Goal: Information Seeking & Learning: Compare options

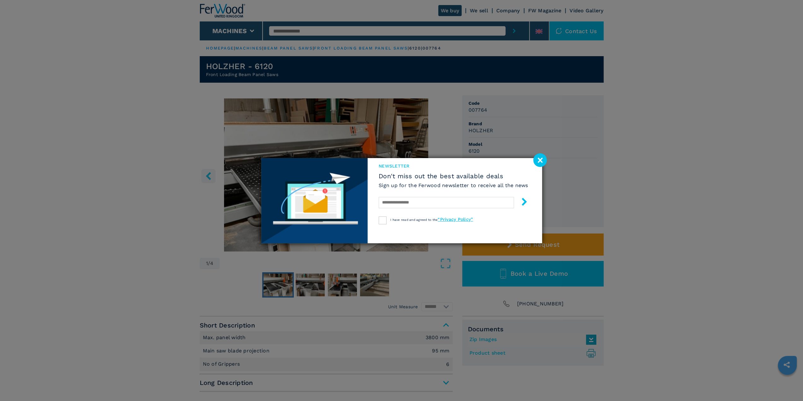
click at [539, 163] on image at bounding box center [541, 160] width 14 height 14
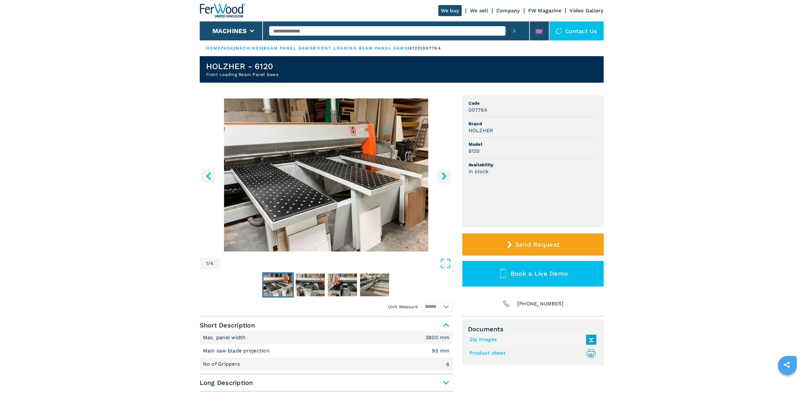
click at [296, 50] on link "beam panel saws" at bounding box center [288, 48] width 49 height 5
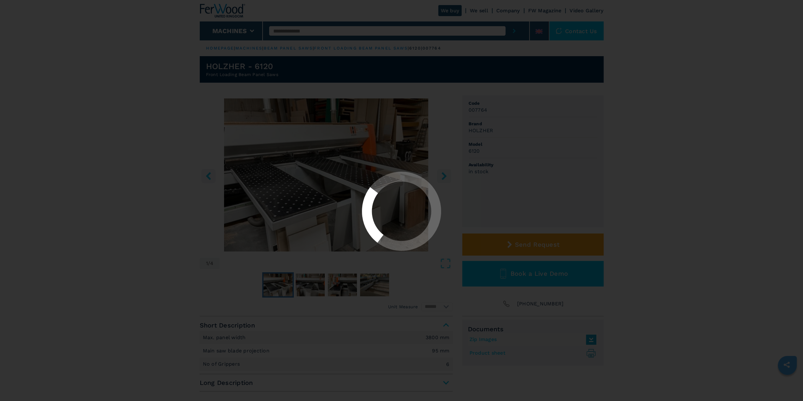
select select "**********"
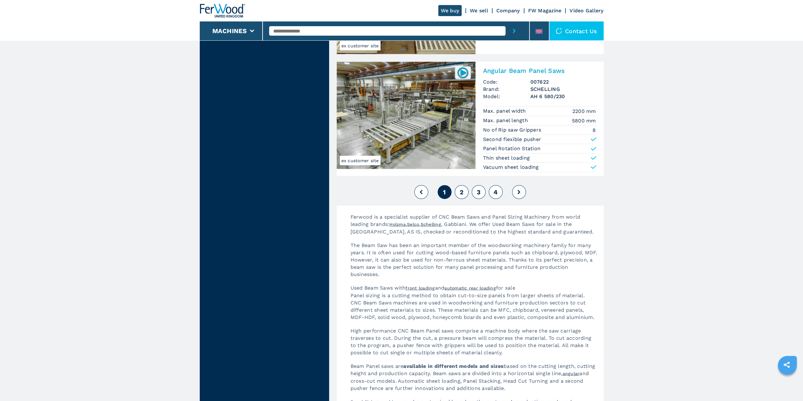
scroll to position [1389, 0]
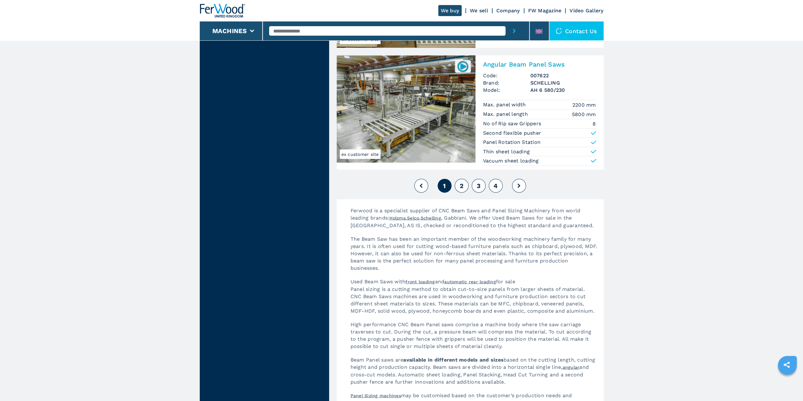
click at [462, 183] on span "2" at bounding box center [462, 186] width 4 height 8
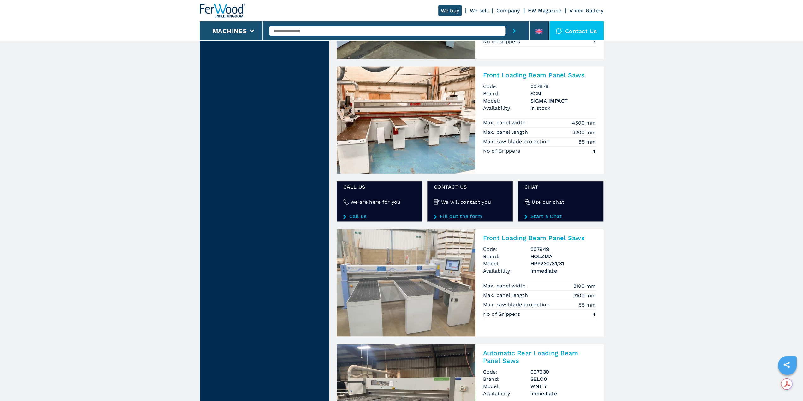
scroll to position [979, 0]
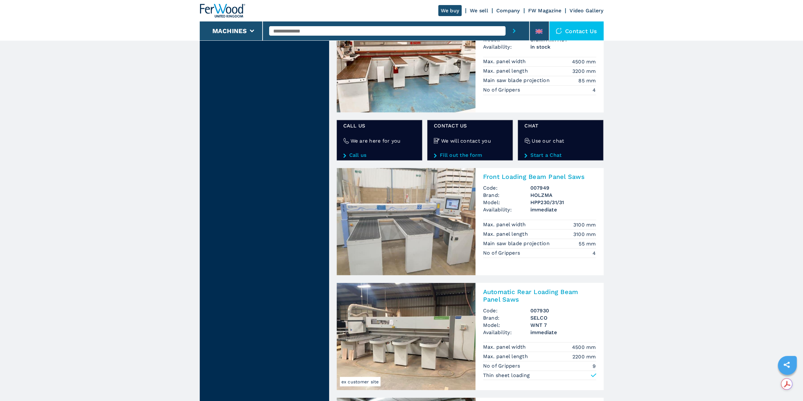
click at [406, 202] on img at bounding box center [406, 221] width 139 height 107
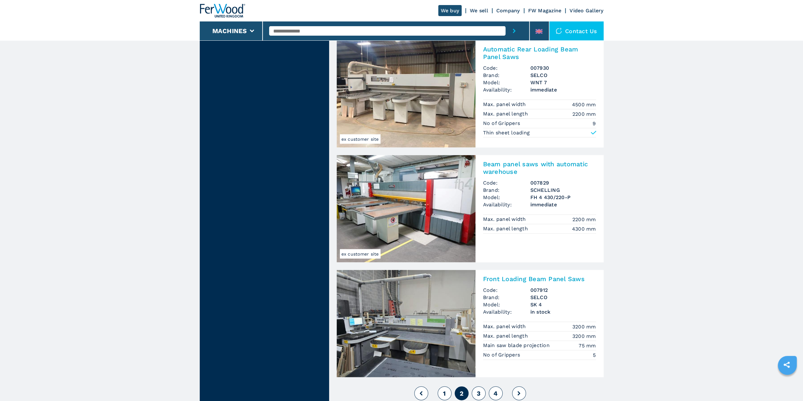
scroll to position [1231, 0]
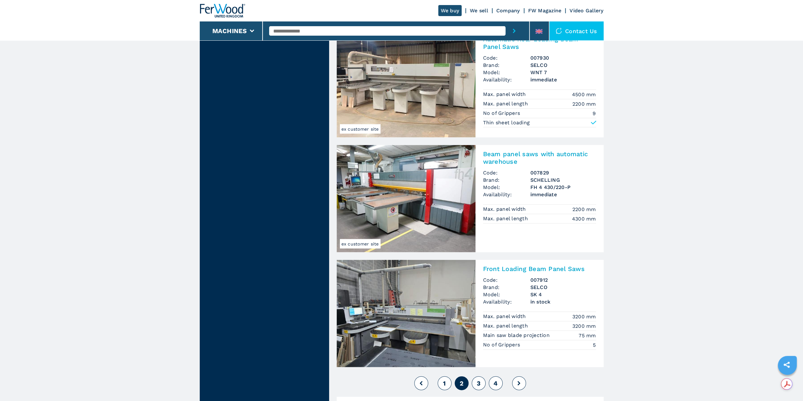
click at [413, 300] on img at bounding box center [406, 313] width 139 height 107
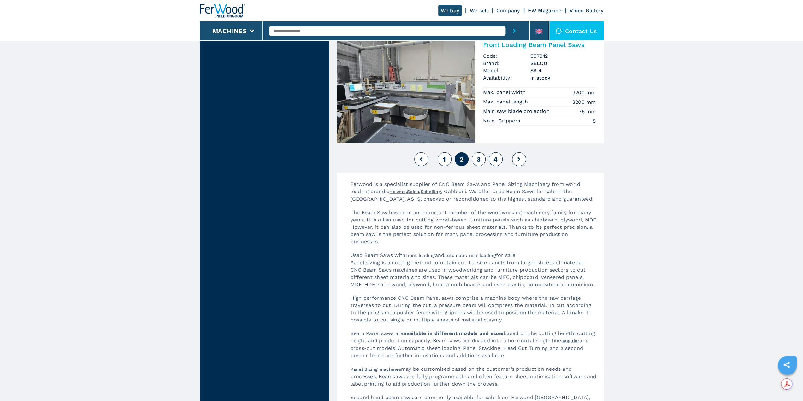
scroll to position [1484, 0]
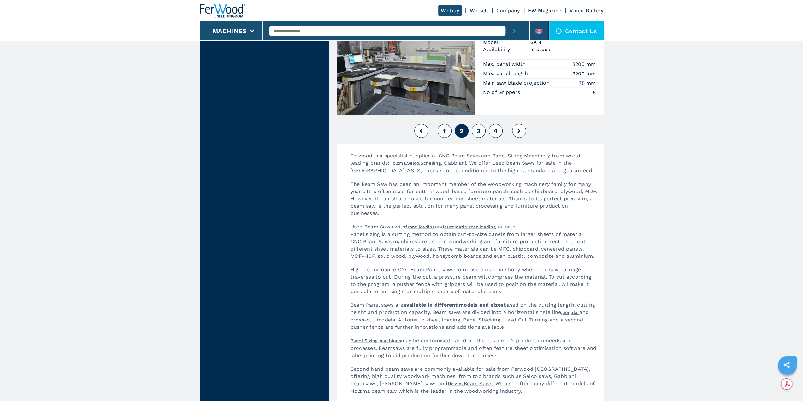
click at [476, 130] on button "3" at bounding box center [479, 131] width 14 height 14
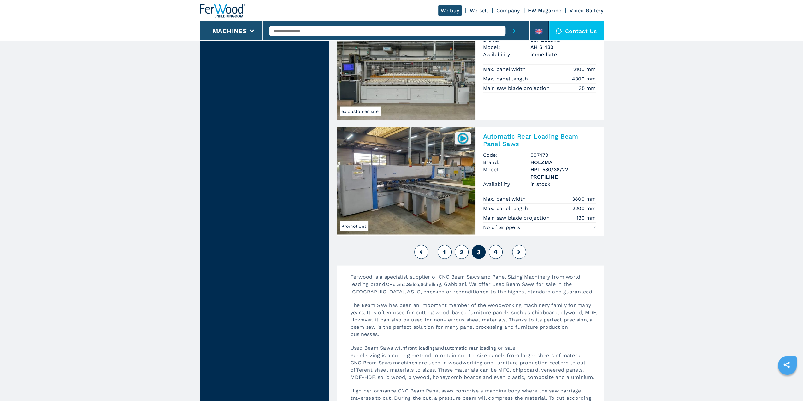
scroll to position [1326, 0]
click at [498, 250] on button "4" at bounding box center [496, 252] width 14 height 14
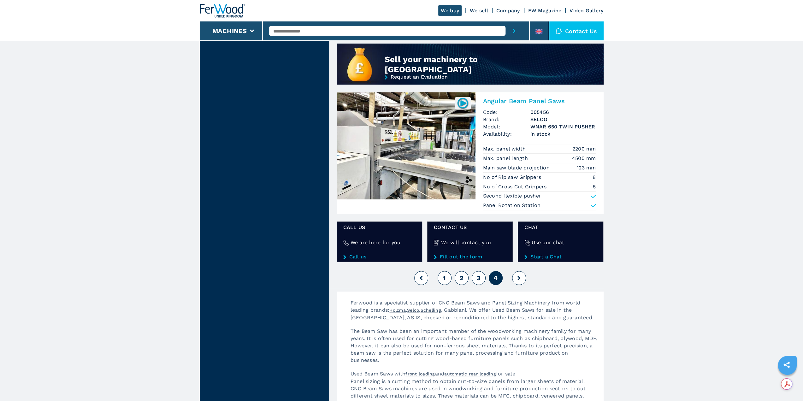
scroll to position [600, 0]
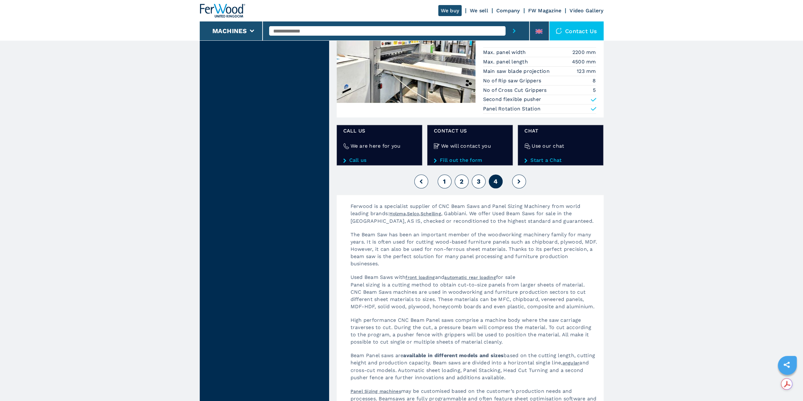
click at [477, 179] on span "3" at bounding box center [479, 182] width 4 height 8
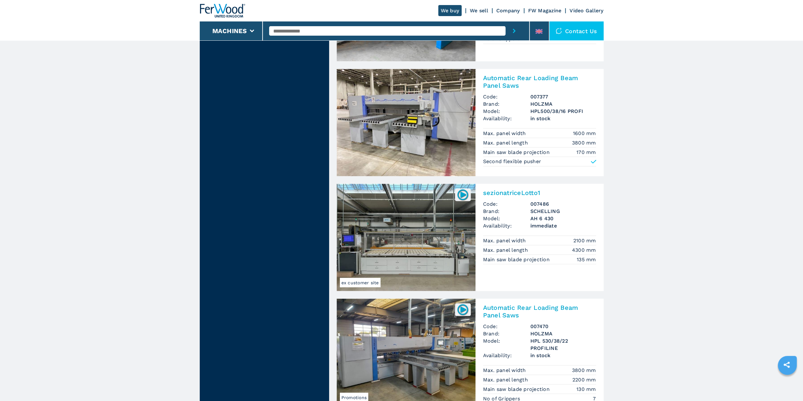
scroll to position [1231, 0]
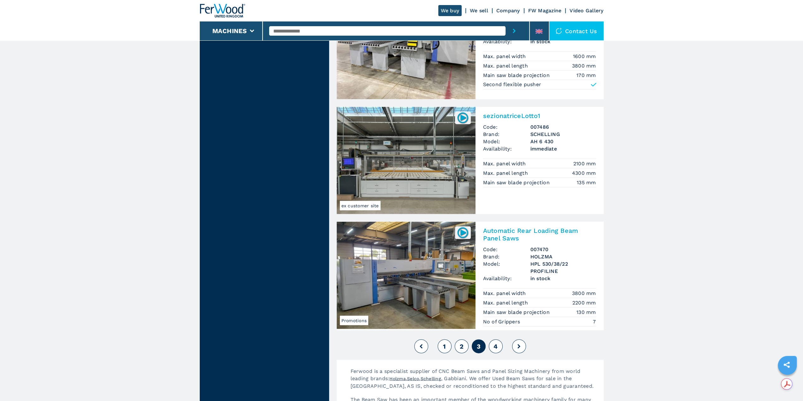
click at [463, 347] on span "2" at bounding box center [462, 347] width 4 height 8
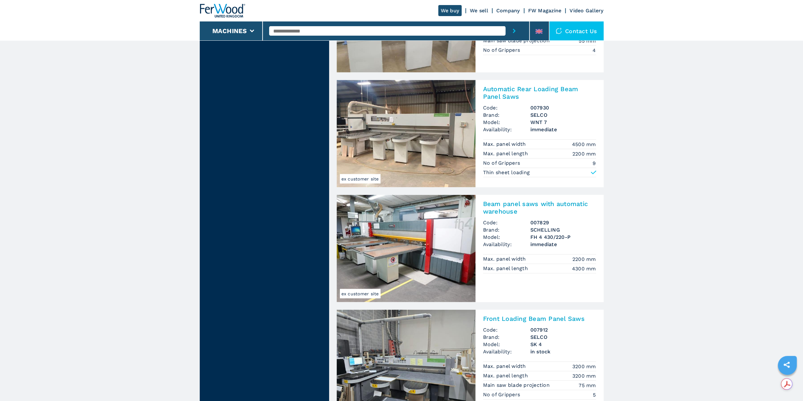
scroll to position [1340, 0]
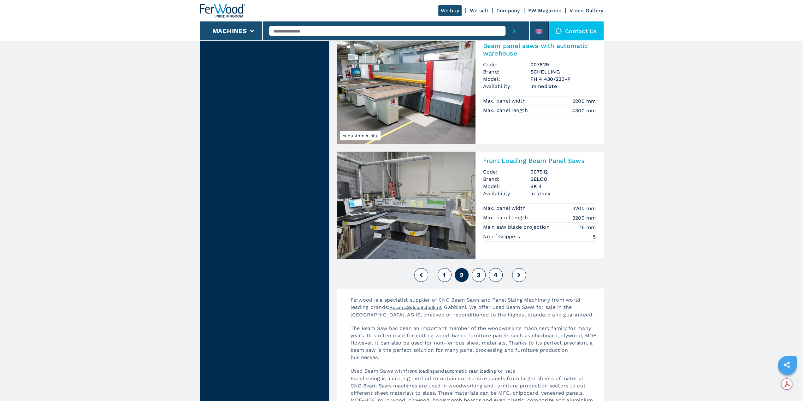
click at [410, 206] on img at bounding box center [406, 205] width 139 height 107
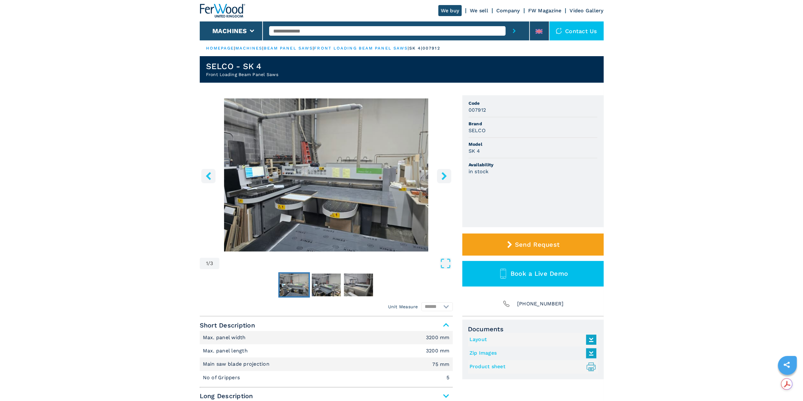
click at [447, 178] on icon "right-button" at bounding box center [444, 176] width 8 height 8
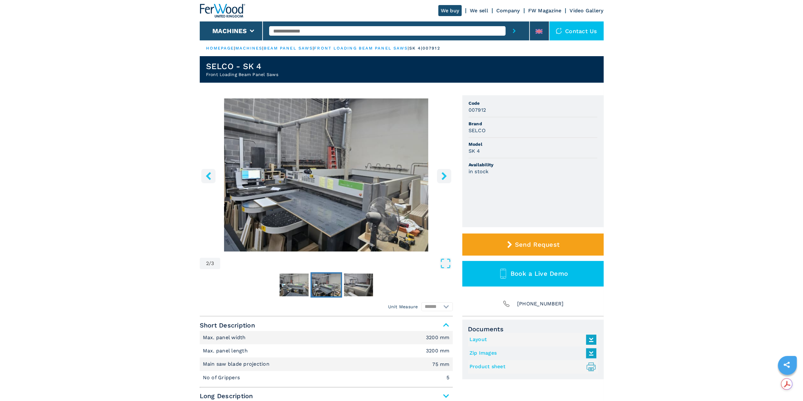
click at [447, 178] on icon "right-button" at bounding box center [444, 176] width 8 height 8
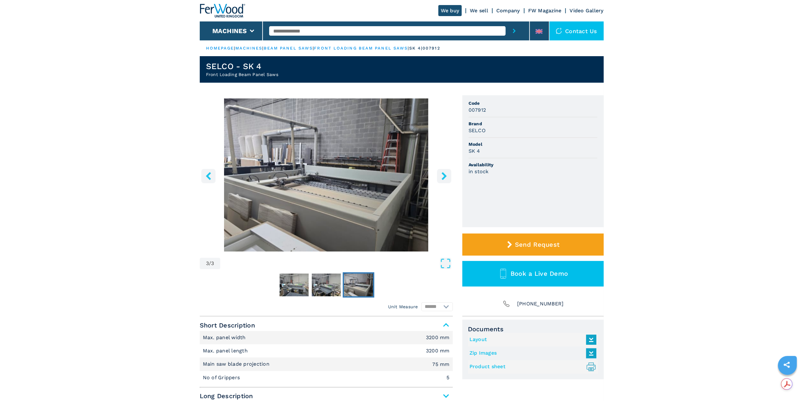
click at [447, 178] on icon "right-button" at bounding box center [444, 176] width 8 height 8
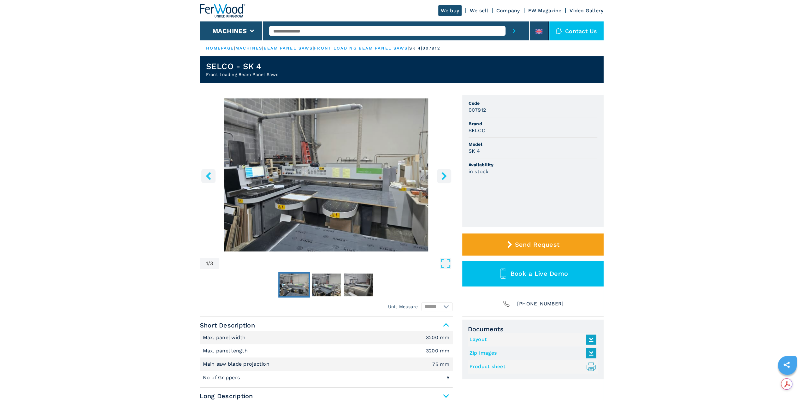
click at [447, 178] on icon "right-button" at bounding box center [444, 176] width 8 height 8
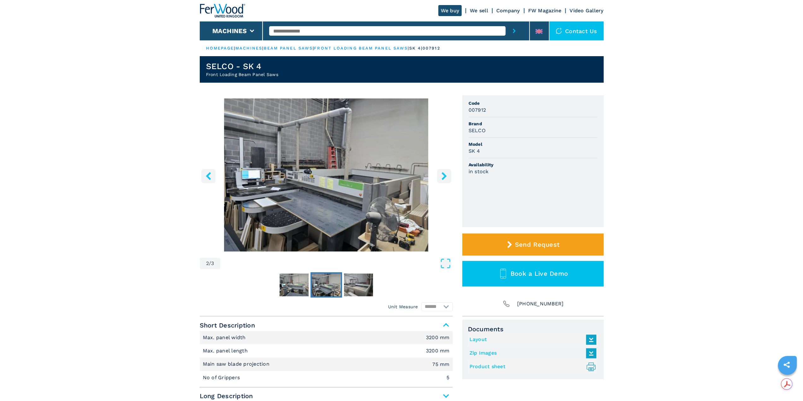
click at [447, 178] on icon "right-button" at bounding box center [444, 176] width 8 height 8
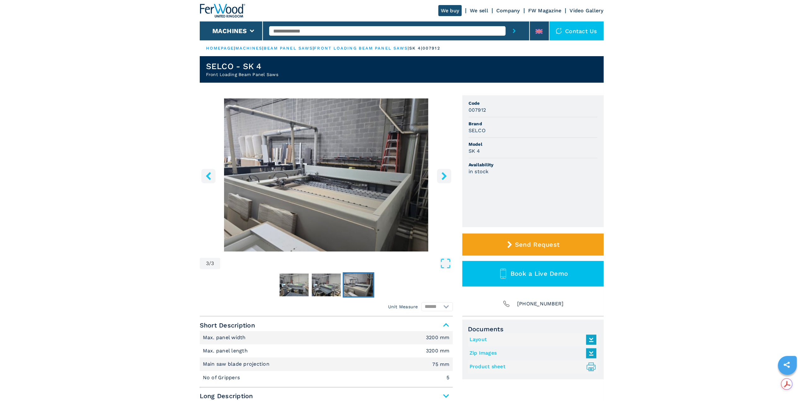
click at [447, 178] on icon "right-button" at bounding box center [444, 176] width 8 height 8
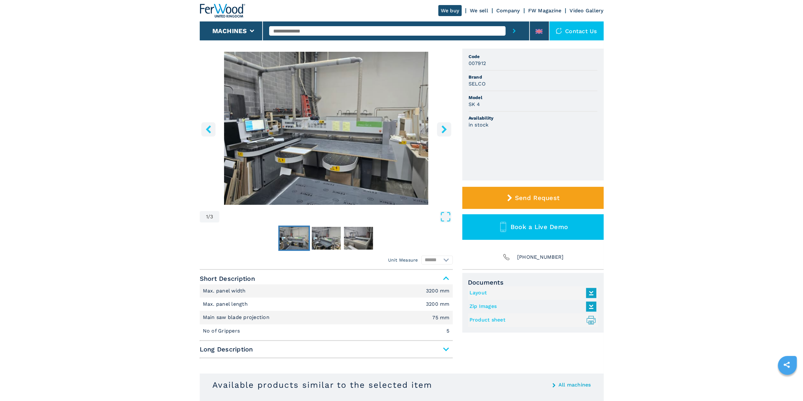
scroll to position [158, 0]
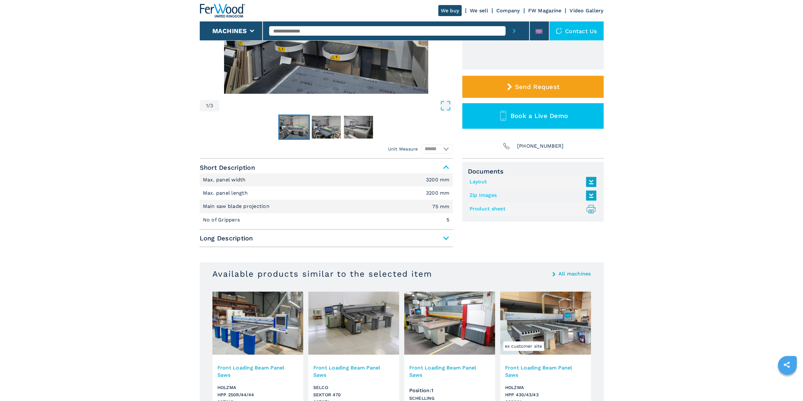
click at [499, 209] on link "Product sheet .prefix__st0{stroke-linecap:round;stroke-linejoin:round}.prefix__…" at bounding box center [532, 209] width 124 height 10
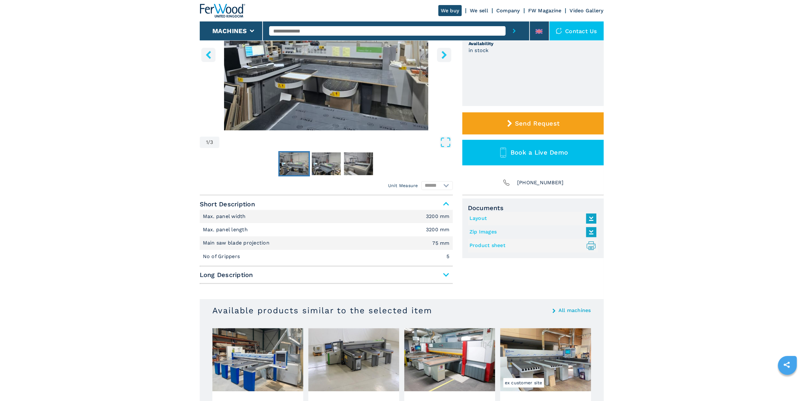
scroll to position [0, 0]
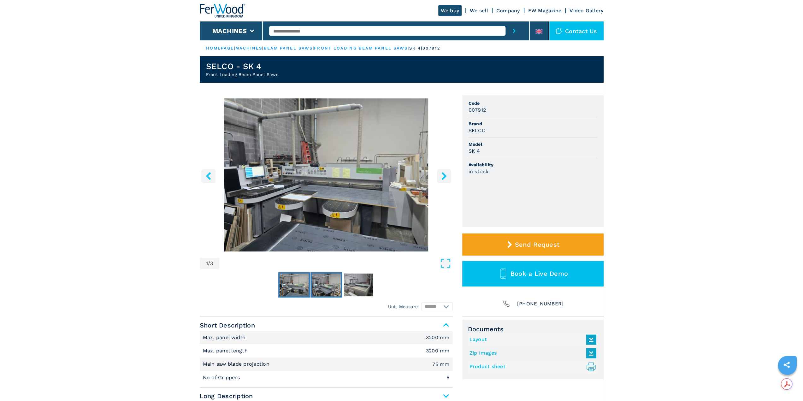
click at [326, 288] on img "Go to Slide 2" at bounding box center [326, 285] width 29 height 23
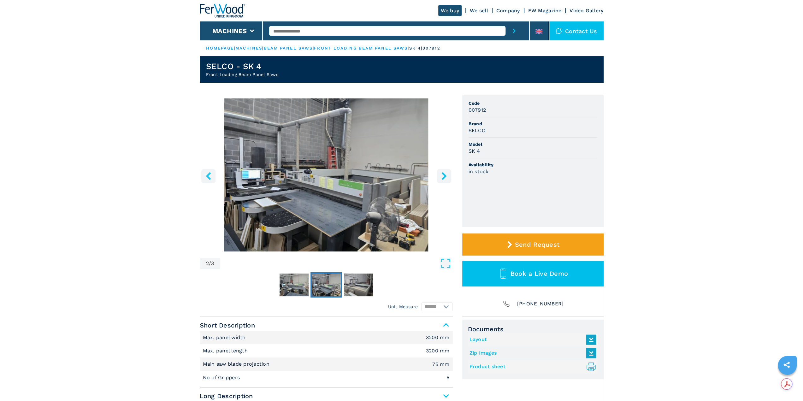
click at [361, 302] on div "2 / 3 Unit Measure ****** ********" at bounding box center [326, 205] width 253 height 221
click at [366, 286] on img "Go to Slide 3" at bounding box center [358, 285] width 29 height 23
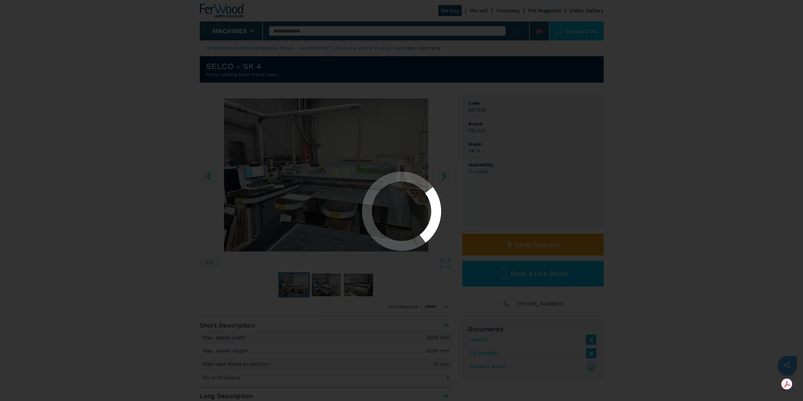
select select "**********"
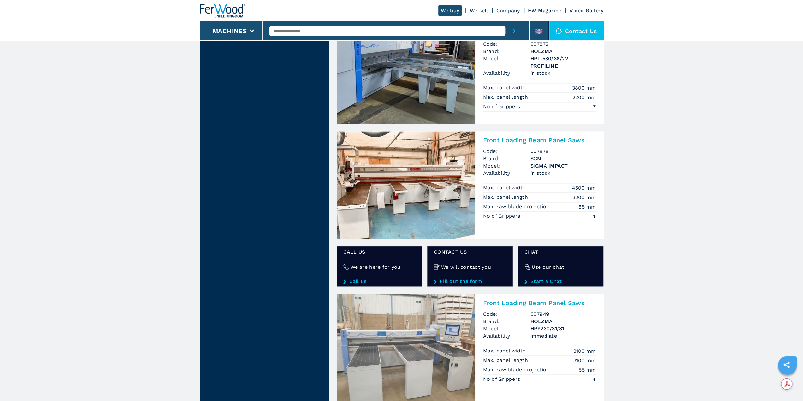
scroll to position [1010, 0]
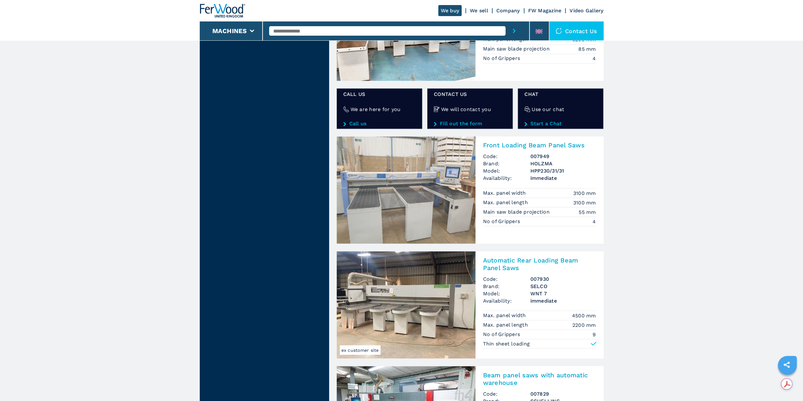
click at [470, 197] on img at bounding box center [406, 189] width 139 height 107
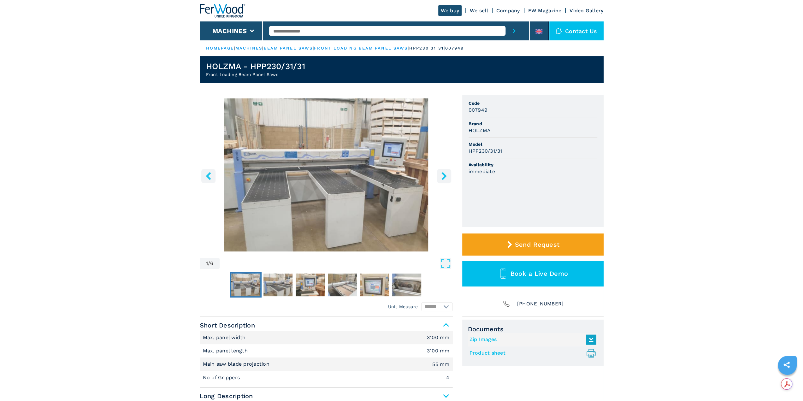
click at [441, 172] on icon "right-button" at bounding box center [444, 176] width 8 height 8
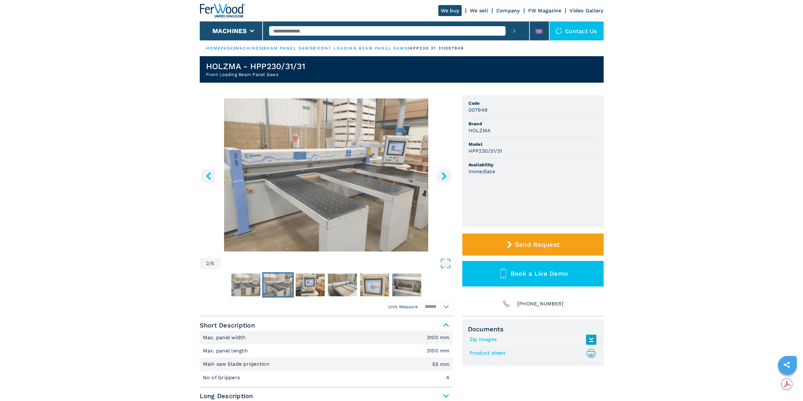
click at [384, 148] on img "Go to Slide 2" at bounding box center [326, 175] width 253 height 153
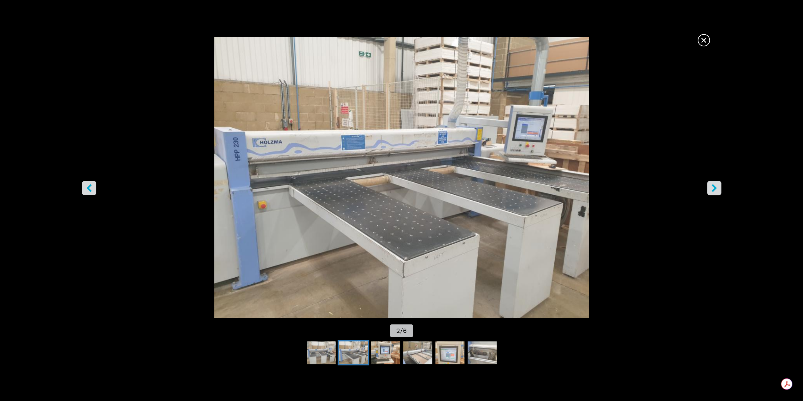
click at [718, 184] on button "right-button" at bounding box center [715, 188] width 14 height 14
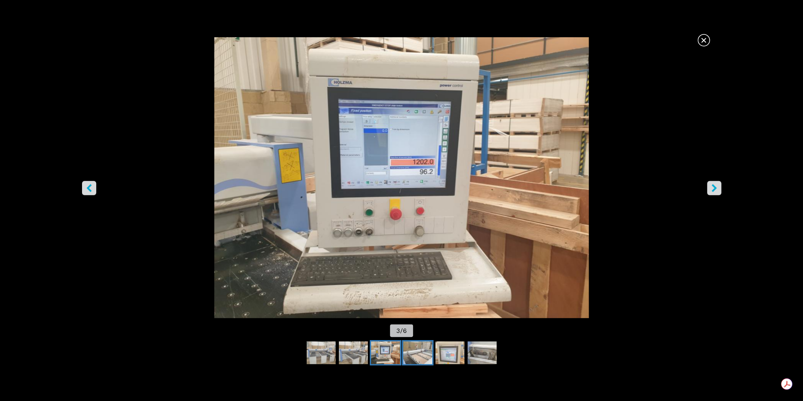
click at [417, 355] on img "Go to Slide 4" at bounding box center [417, 353] width 29 height 23
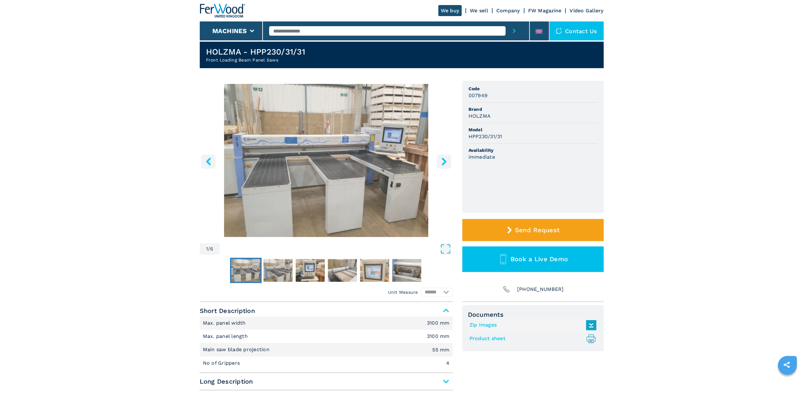
scroll to position [9, 0]
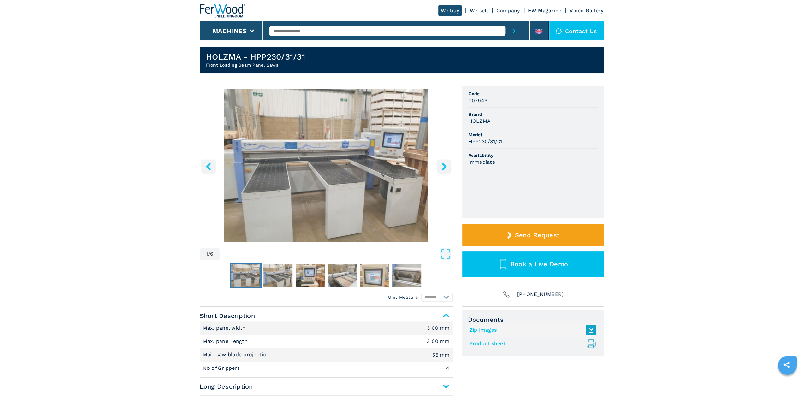
click at [446, 168] on icon "right-button" at bounding box center [444, 167] width 8 height 8
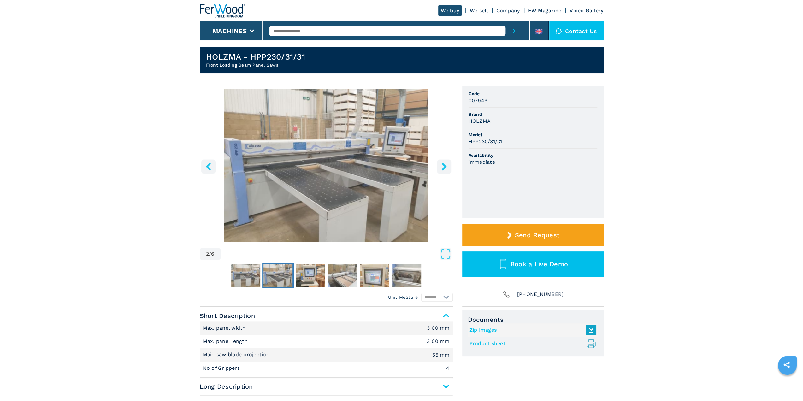
click at [446, 168] on icon "right-button" at bounding box center [444, 167] width 8 height 8
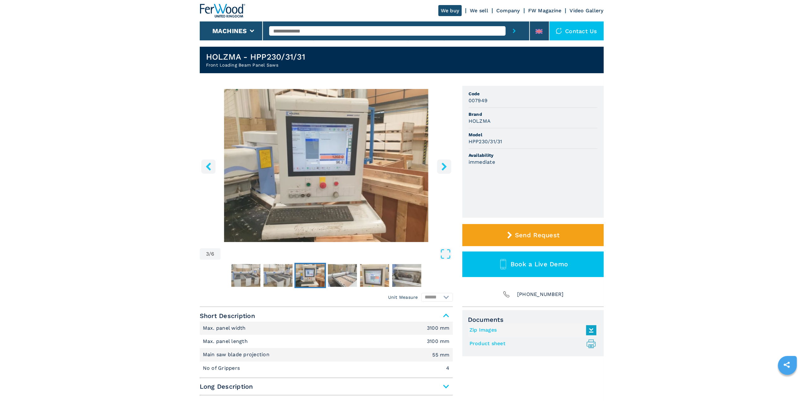
click at [446, 168] on icon "right-button" at bounding box center [444, 167] width 8 height 8
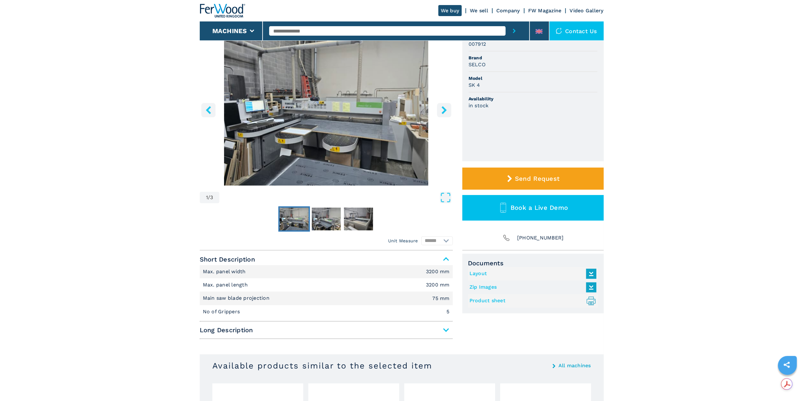
scroll to position [95, 0]
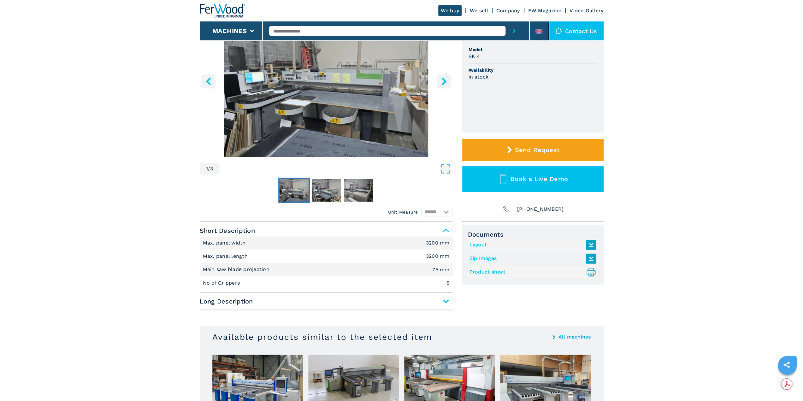
click at [484, 245] on link "Layout" at bounding box center [532, 245] width 124 height 10
click at [442, 82] on icon "right-button" at bounding box center [444, 81] width 8 height 8
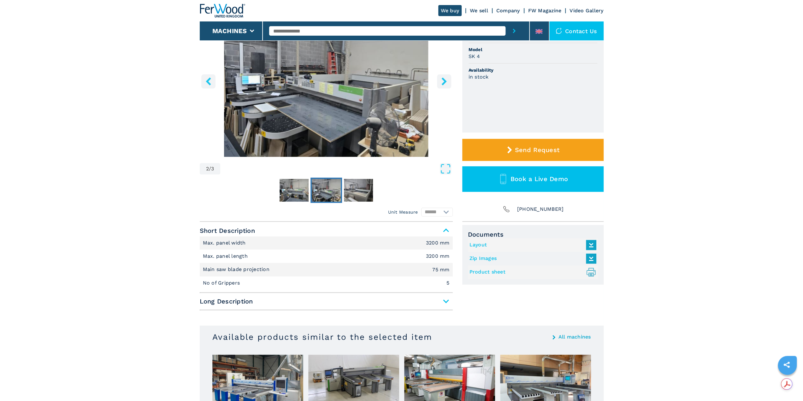
click at [442, 82] on icon "right-button" at bounding box center [444, 81] width 8 height 8
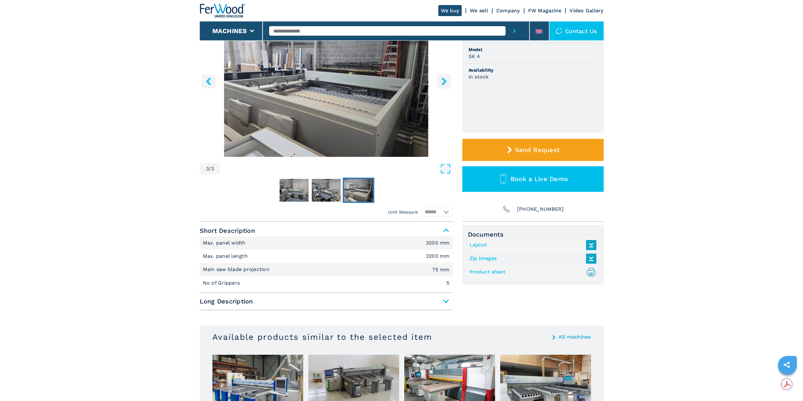
click at [442, 82] on icon "right-button" at bounding box center [444, 81] width 8 height 8
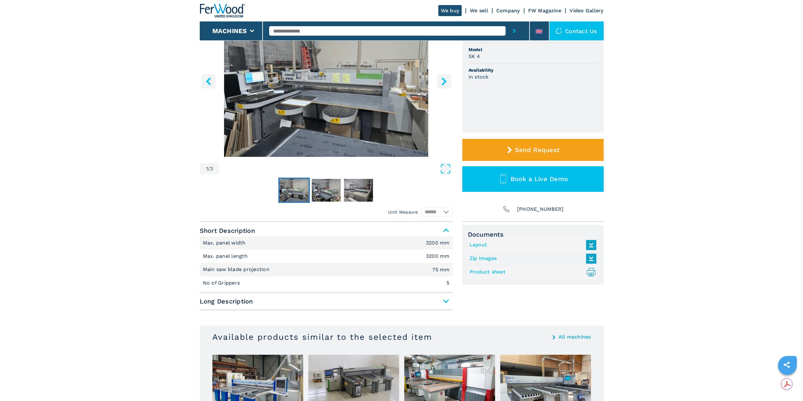
click at [442, 82] on icon "right-button" at bounding box center [444, 81] width 8 height 8
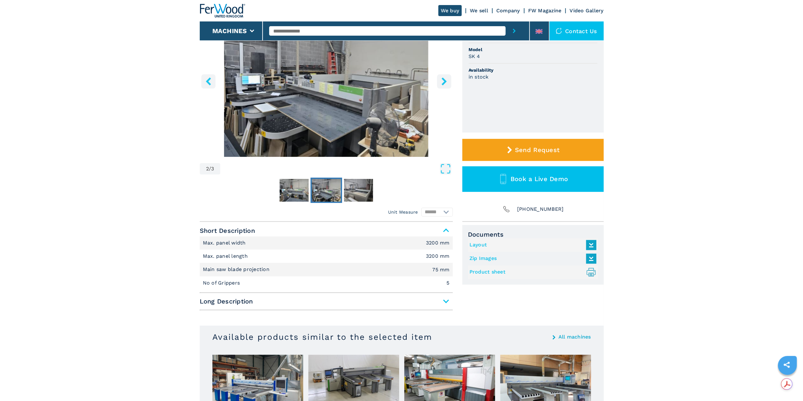
click at [442, 82] on icon "right-button" at bounding box center [444, 81] width 8 height 8
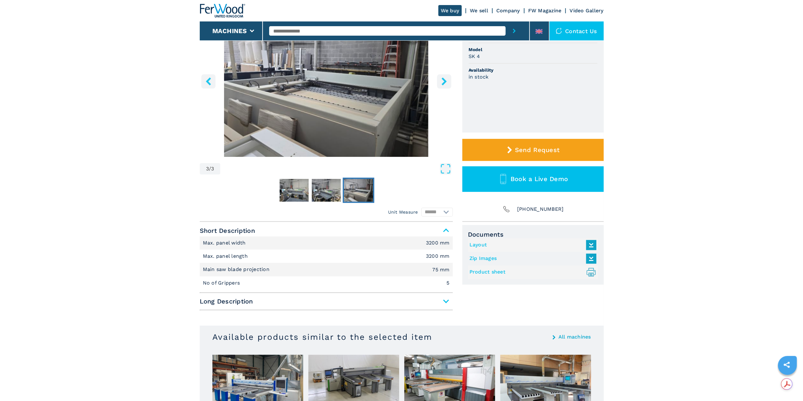
click at [442, 82] on icon "right-button" at bounding box center [444, 81] width 8 height 8
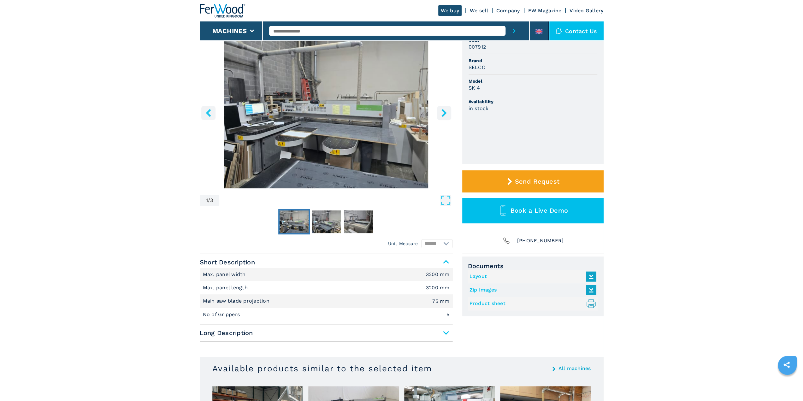
scroll to position [0, 0]
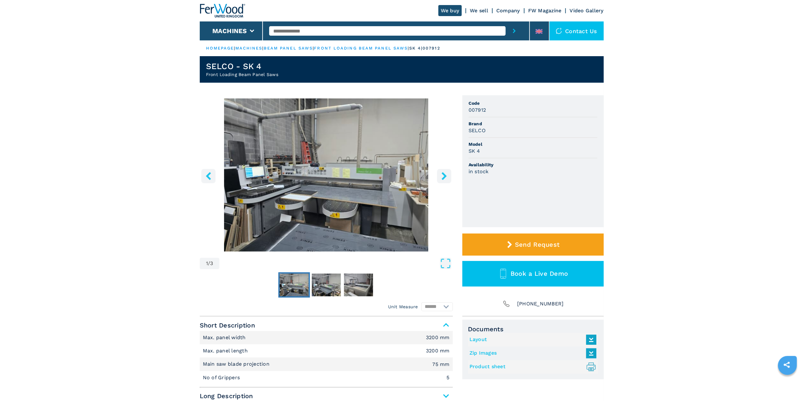
click at [445, 174] on icon "right-button" at bounding box center [444, 176] width 8 height 8
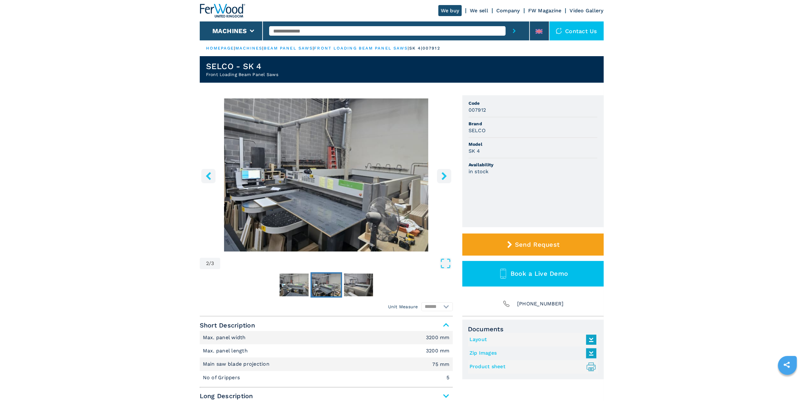
click at [445, 174] on icon "right-button" at bounding box center [444, 176] width 8 height 8
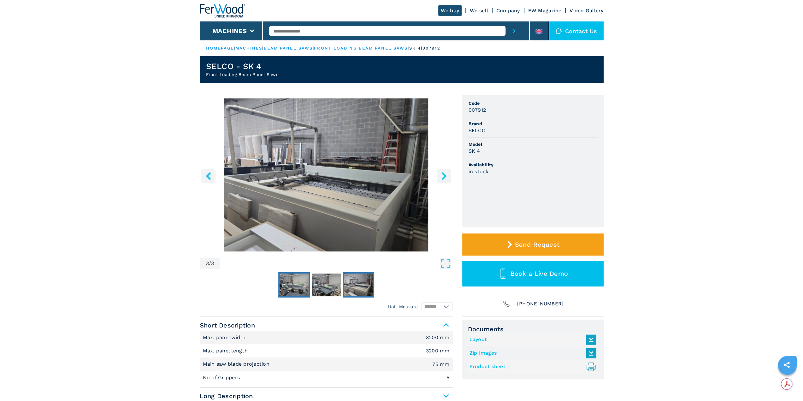
click at [294, 283] on img "Go to Slide 1" at bounding box center [294, 285] width 29 height 23
